Goal: Task Accomplishment & Management: Use online tool/utility

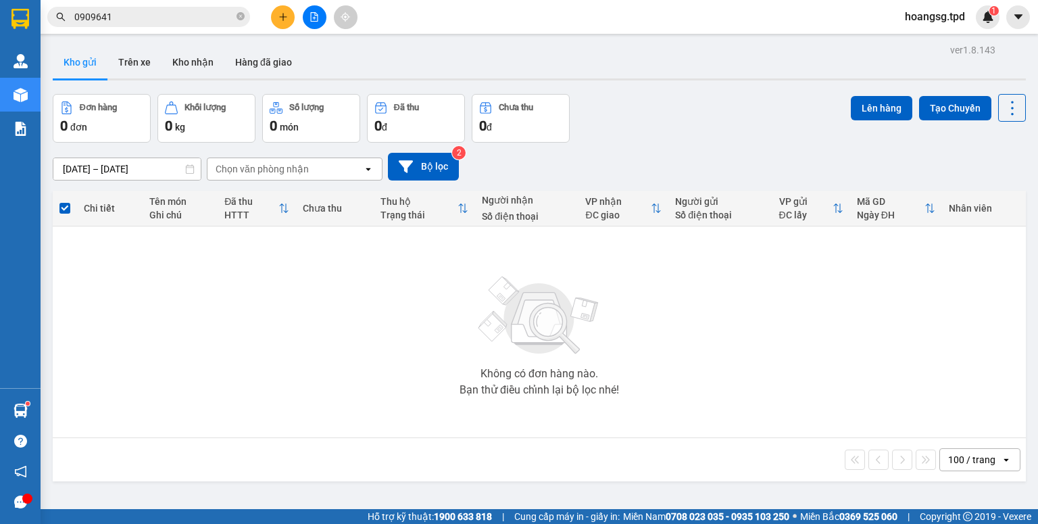
click at [329, 22] on div at bounding box center [314, 17] width 101 height 24
click at [320, 16] on button at bounding box center [315, 17] width 24 height 24
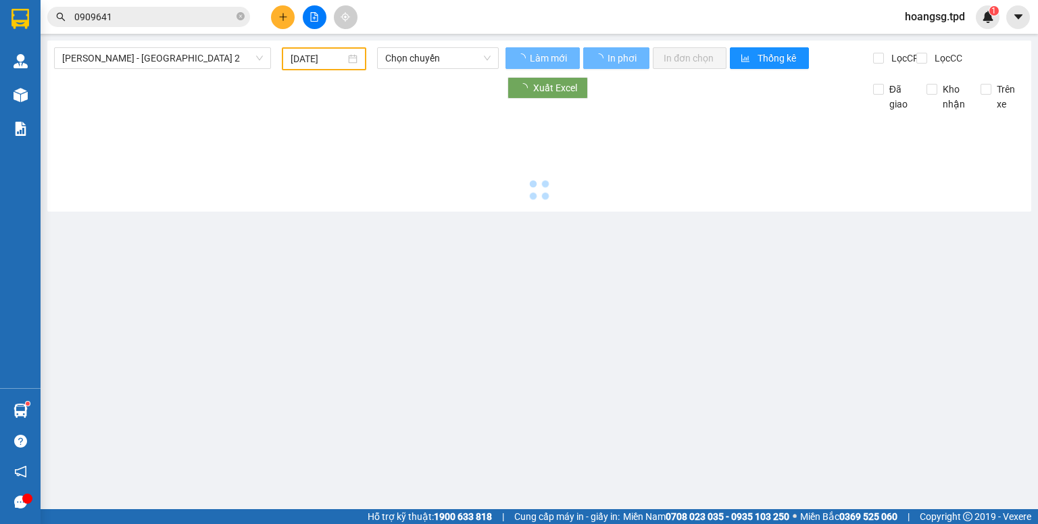
type input "[DATE]"
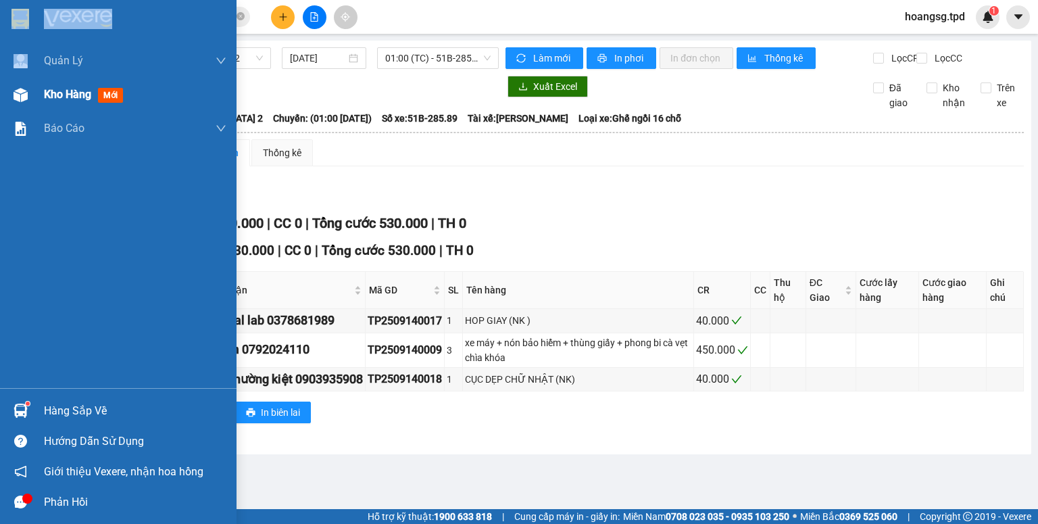
click at [106, 87] on div "Kho hàng mới" at bounding box center [86, 94] width 85 height 17
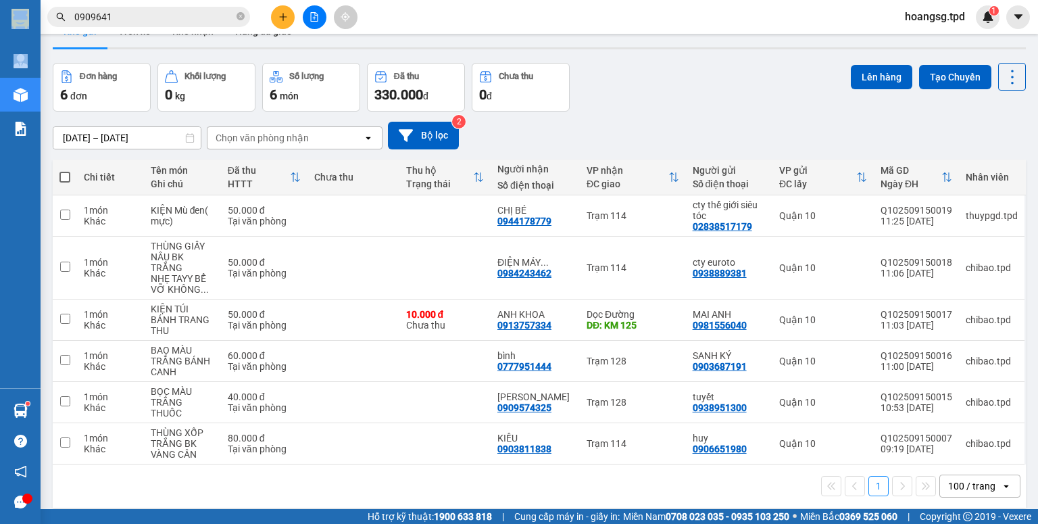
scroll to position [62, 0]
